Goal: Task Accomplishment & Management: Manage account settings

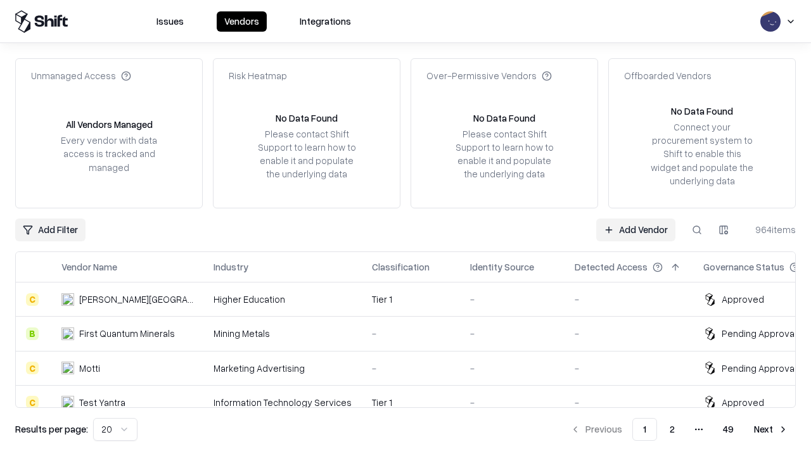
click at [635, 229] on link "Add Vendor" at bounding box center [635, 230] width 79 height 23
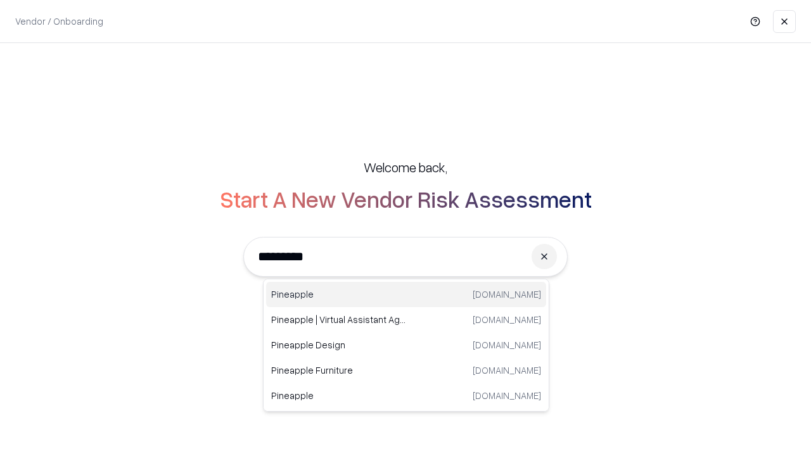
click at [406, 295] on div "Pineapple [DOMAIN_NAME]" at bounding box center [406, 294] width 280 height 25
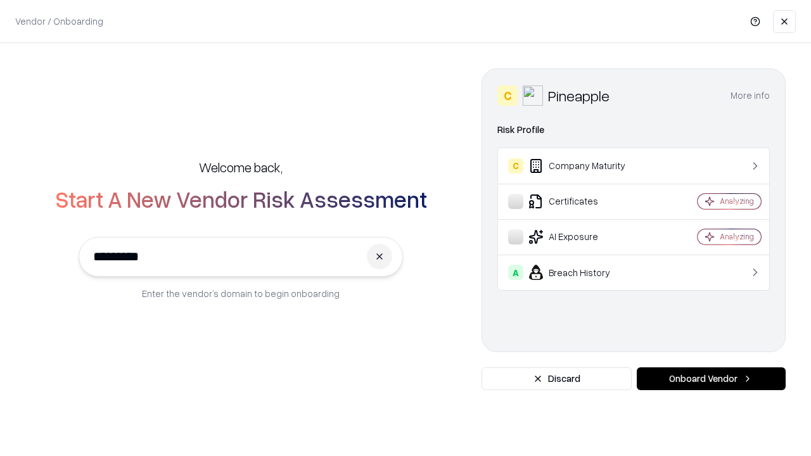
type input "*********"
click at [711, 379] on button "Onboard Vendor" at bounding box center [711, 378] width 149 height 23
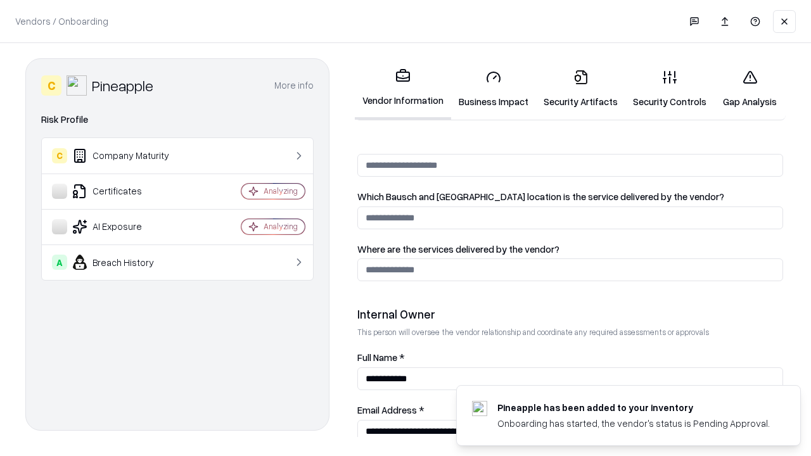
scroll to position [656, 0]
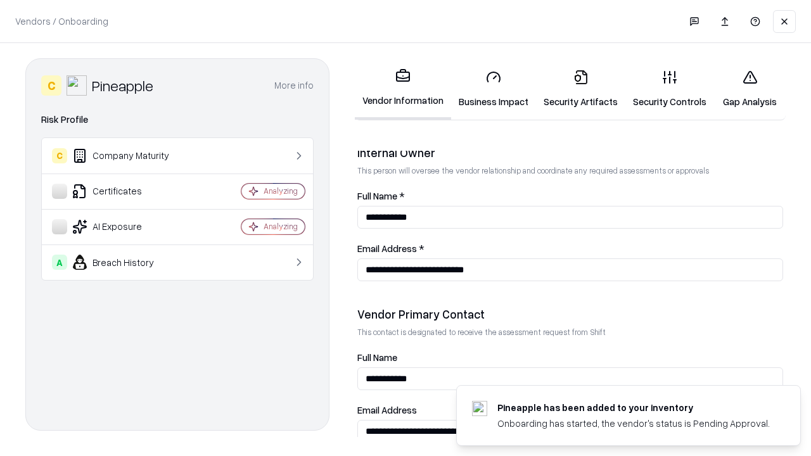
click at [493, 89] on link "Business Impact" at bounding box center [493, 89] width 85 height 59
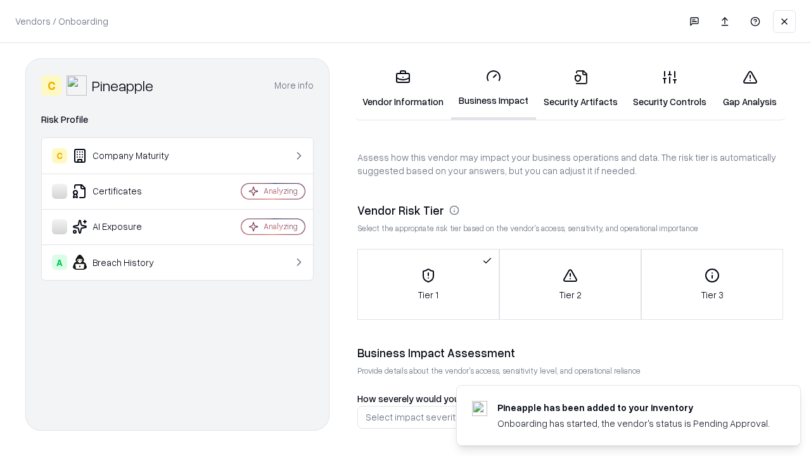
click at [580, 89] on link "Security Artifacts" at bounding box center [580, 89] width 89 height 59
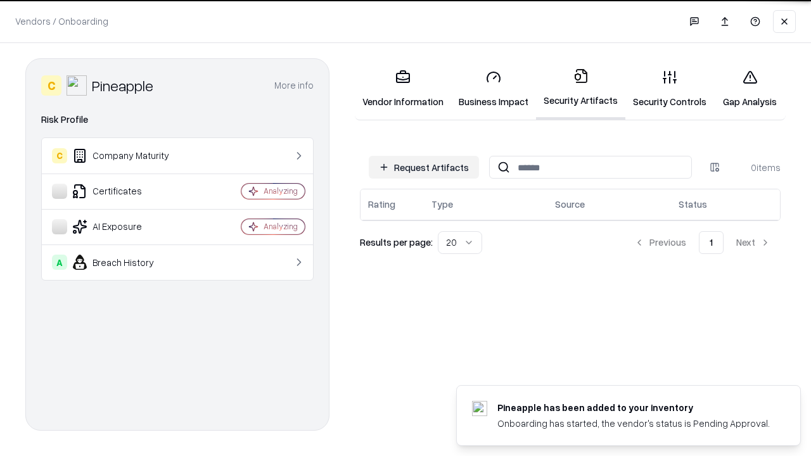
click at [424, 167] on button "Request Artifacts" at bounding box center [424, 167] width 110 height 23
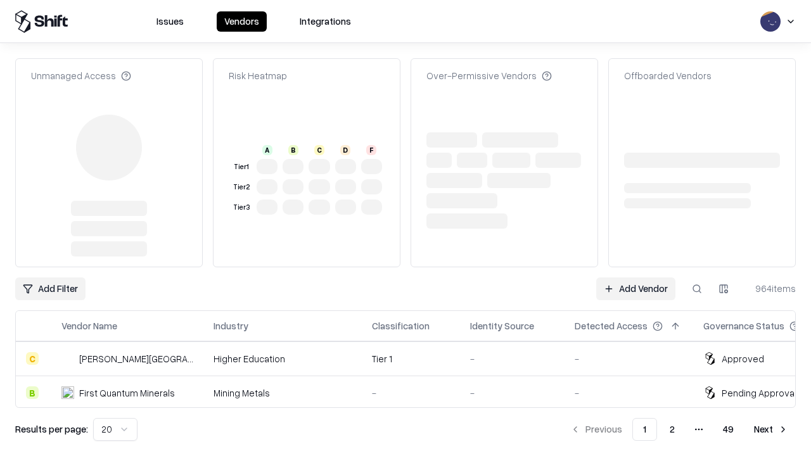
click at [635, 277] on link "Add Vendor" at bounding box center [635, 288] width 79 height 23
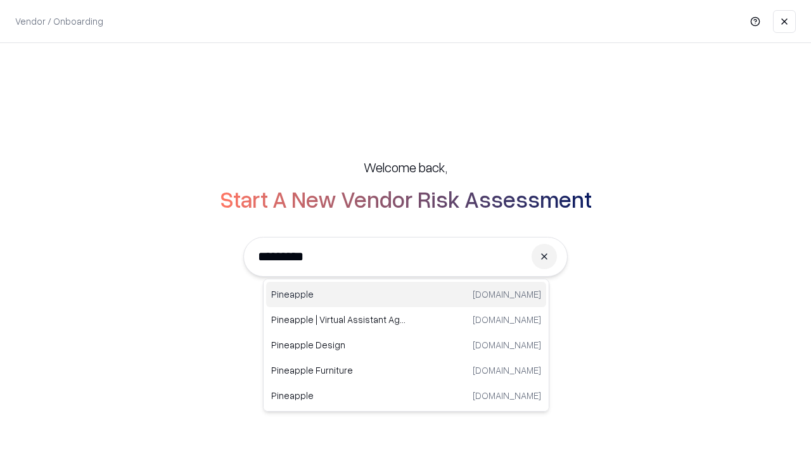
click at [406, 295] on div "Pineapple [DOMAIN_NAME]" at bounding box center [406, 294] width 280 height 25
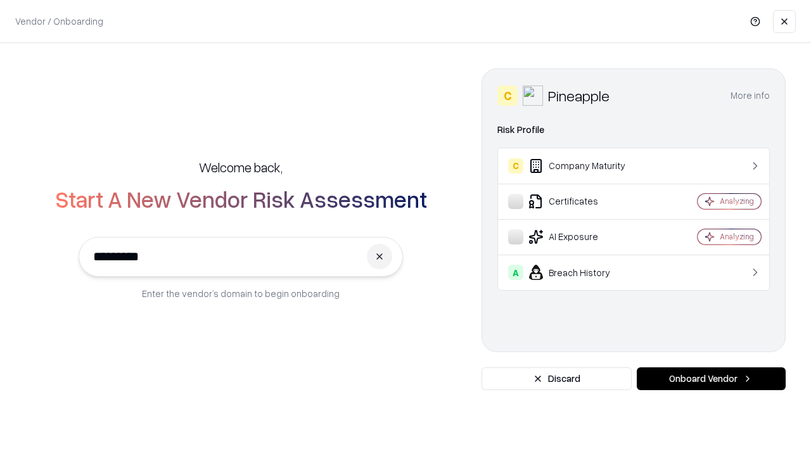
type input "*********"
click at [711, 379] on button "Onboard Vendor" at bounding box center [711, 378] width 149 height 23
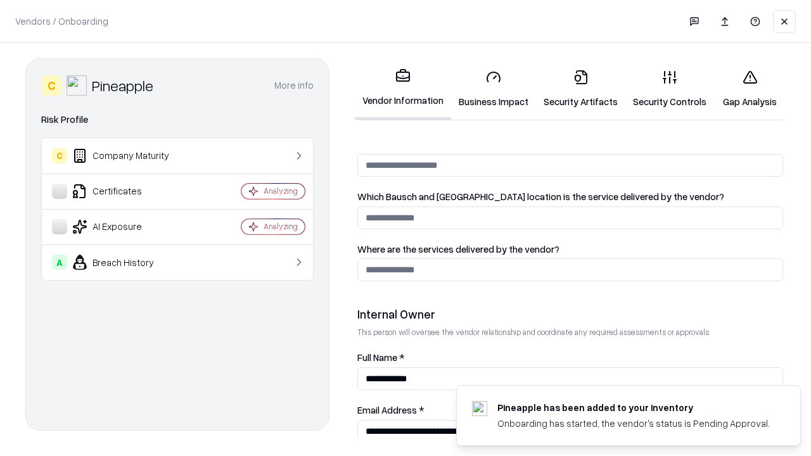
scroll to position [656, 0]
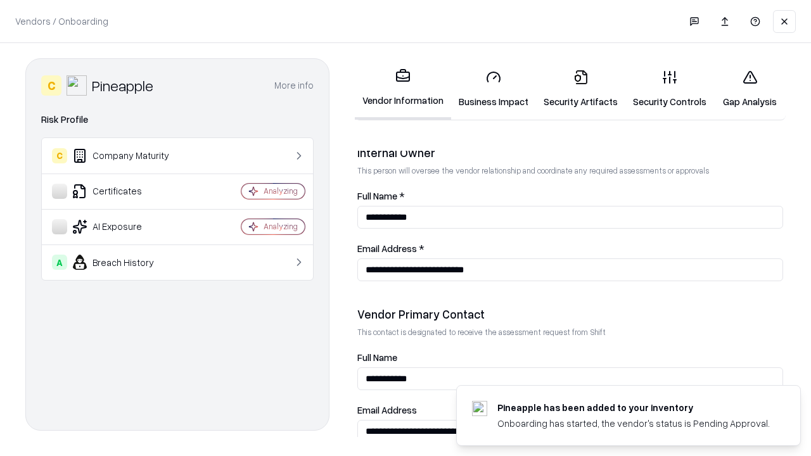
click at [749, 89] on link "Gap Analysis" at bounding box center [750, 89] width 72 height 59
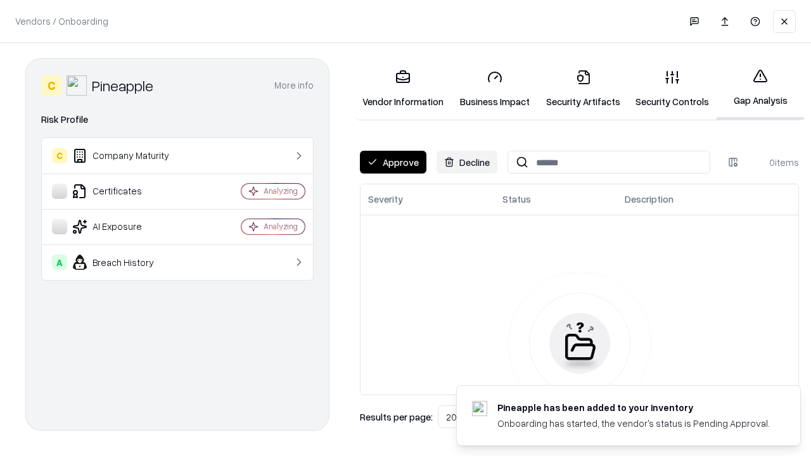
click at [393, 162] on button "Approve" at bounding box center [393, 162] width 67 height 23
